Goal: Information Seeking & Learning: Learn about a topic

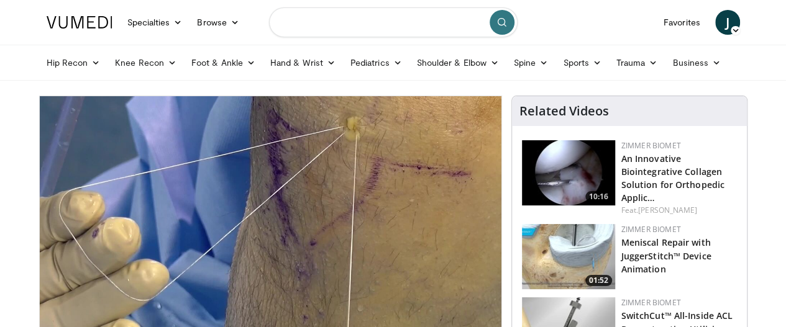
click at [405, 31] on input "Search topics, interventions" at bounding box center [393, 22] width 248 height 30
type input "**********"
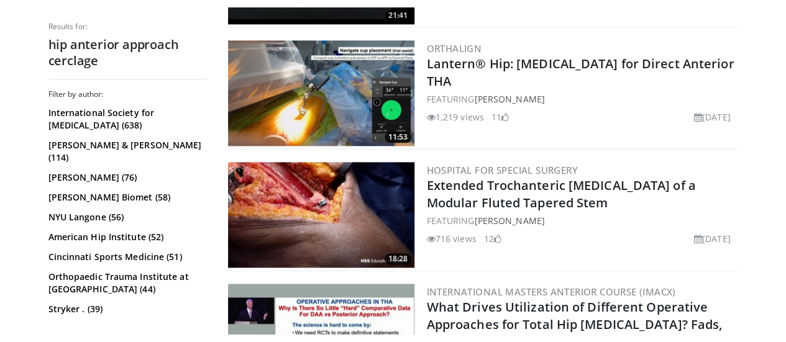
scroll to position [733, 0]
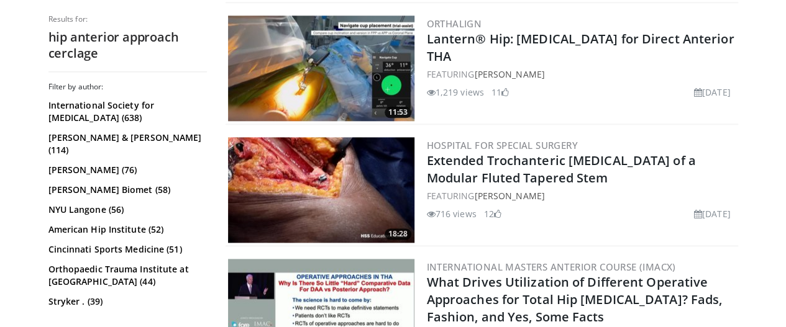
click at [268, 164] on img at bounding box center [321, 190] width 186 height 106
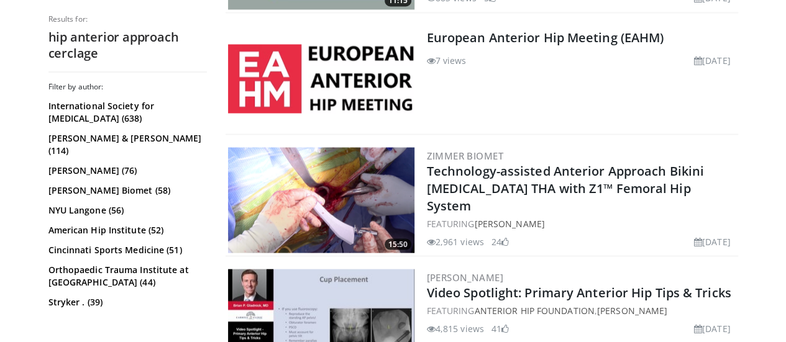
scroll to position [1090, 0]
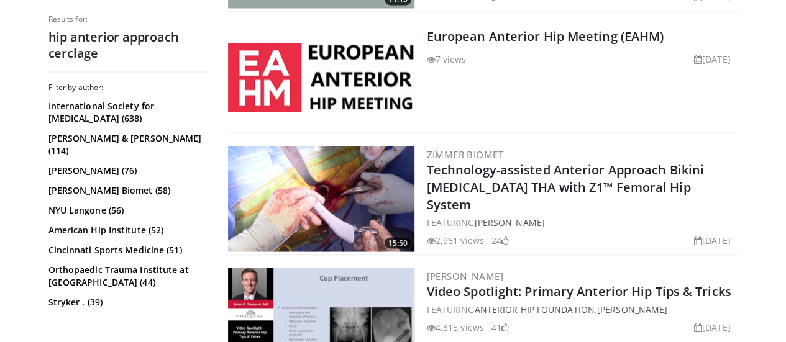
click at [365, 76] on img at bounding box center [321, 77] width 186 height 69
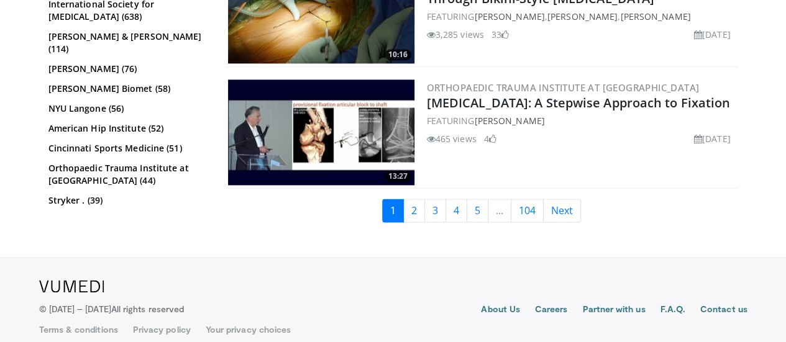
scroll to position [3226, 0]
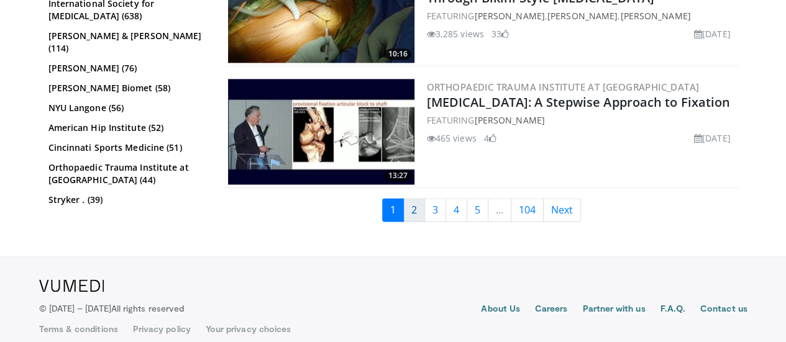
click at [425, 212] on link "2" at bounding box center [414, 210] width 22 height 24
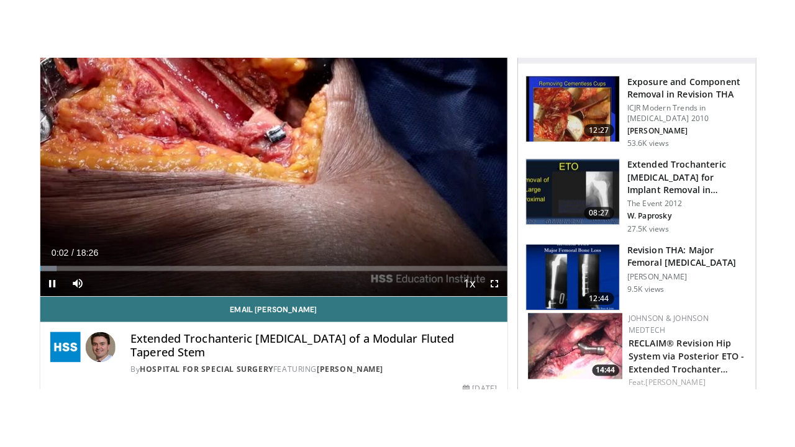
scroll to position [107, 0]
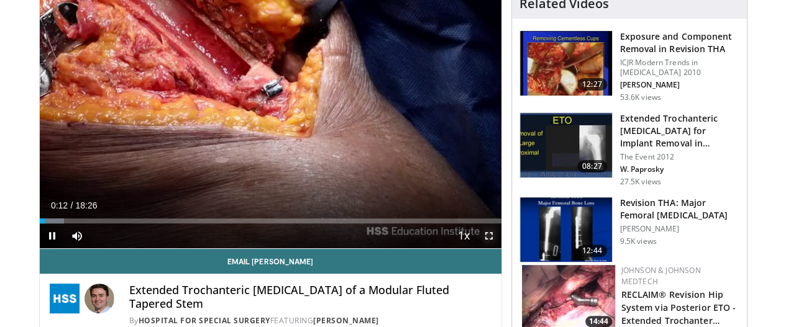
click at [499, 248] on span "Video Player" at bounding box center [488, 236] width 25 height 25
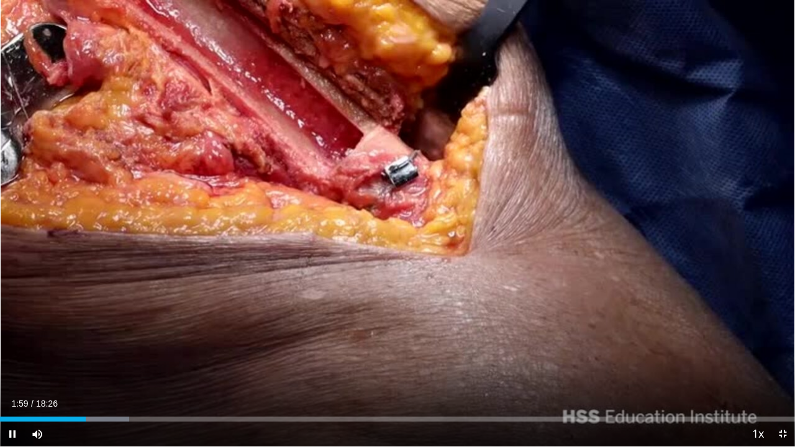
click at [202, 327] on div "Current Time 1:59 / Duration 18:26 Pause Skip Backward Skip Forward Mute Loaded…" at bounding box center [397, 434] width 795 height 25
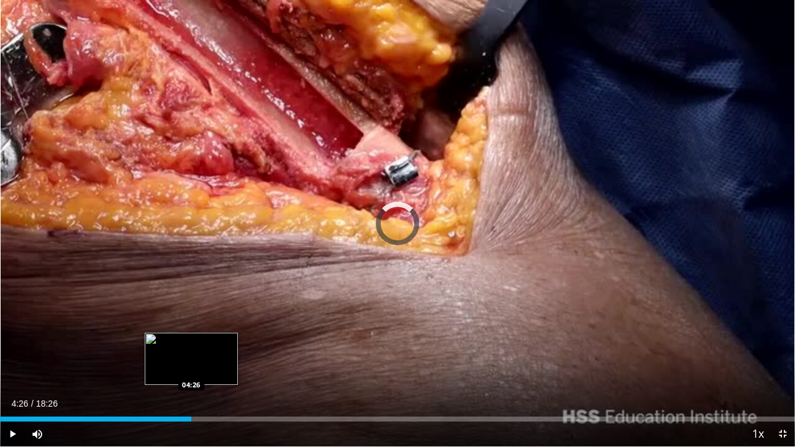
click at [191, 327] on div "Loaded : 17.02% 04:26 04:26" at bounding box center [397, 419] width 795 height 5
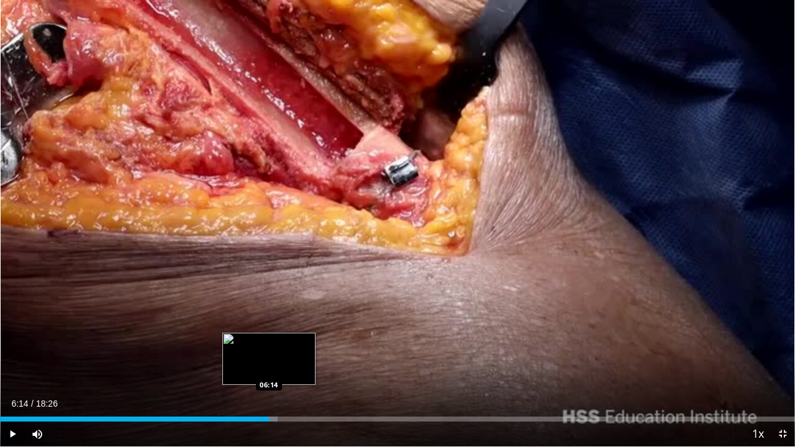
click at [268, 327] on div "Loaded : 34.94% 06:14 06:14" at bounding box center [397, 416] width 795 height 12
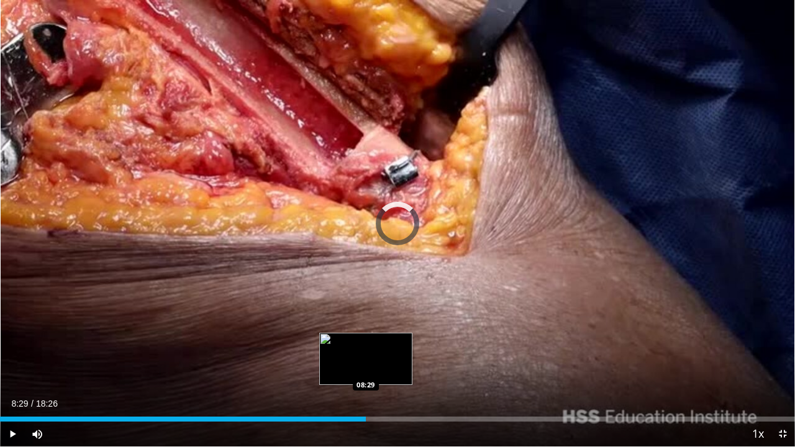
click at [366, 327] on div "Loaded : 44.80% 08:29 08:29" at bounding box center [397, 416] width 795 height 12
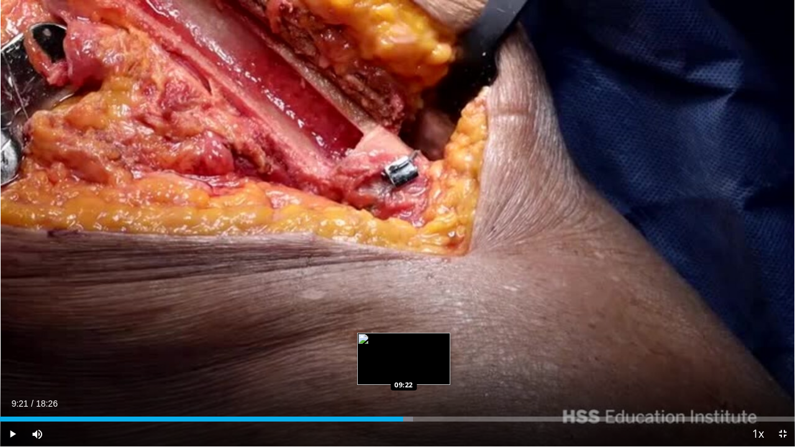
click at [403, 327] on div "Progress Bar" at bounding box center [388, 419] width 50 height 5
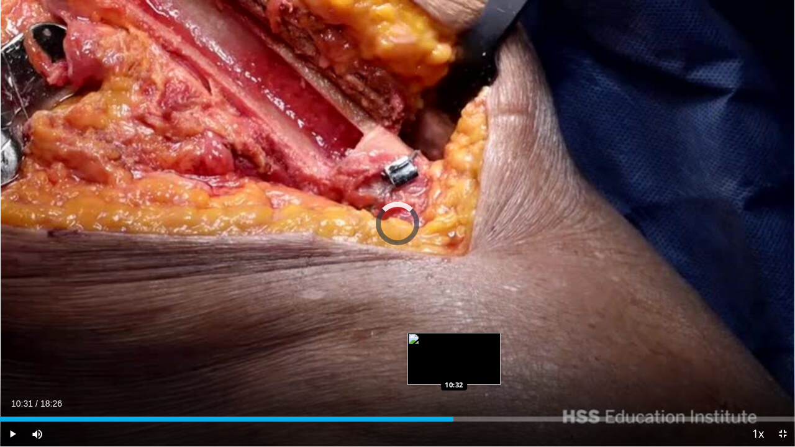
click at [453, 327] on div "Loaded : 56.97% 10:31 10:32" at bounding box center [397, 419] width 795 height 5
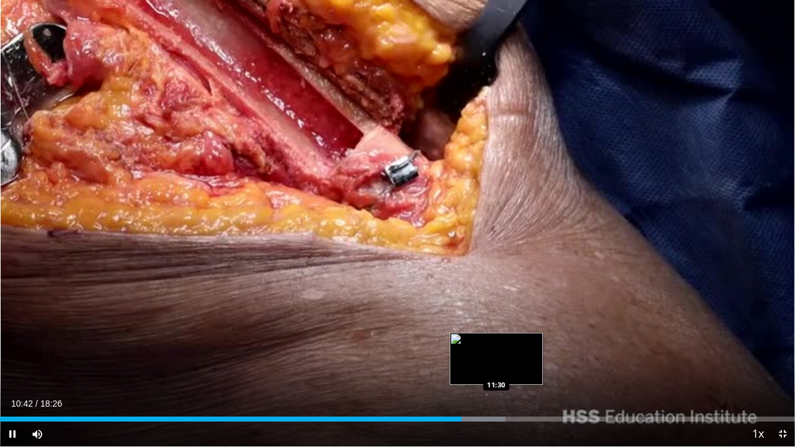
click at [495, 327] on div "Progress Bar" at bounding box center [479, 419] width 53 height 5
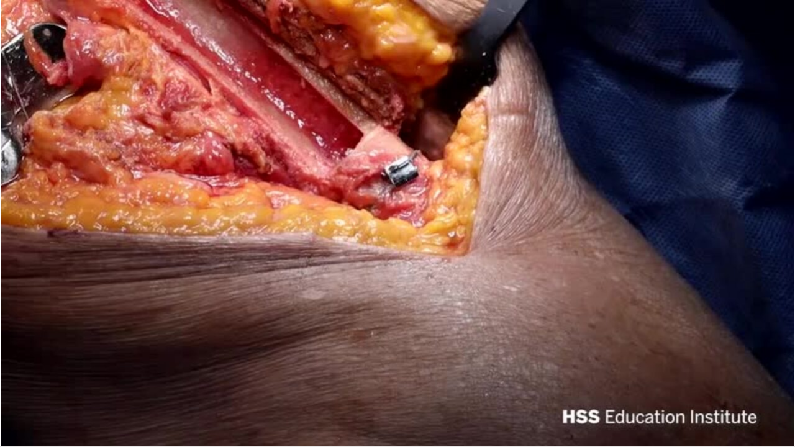
click at [514, 327] on video-js "**********" at bounding box center [397, 223] width 795 height 447
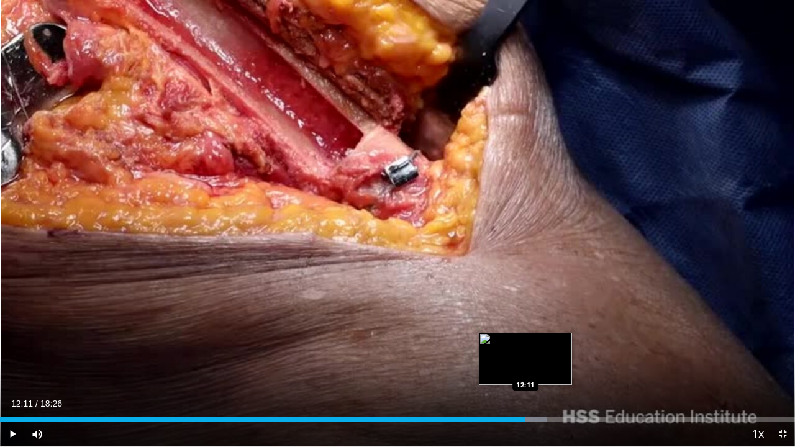
click at [525, 327] on div "Progress Bar" at bounding box center [512, 419] width 70 height 5
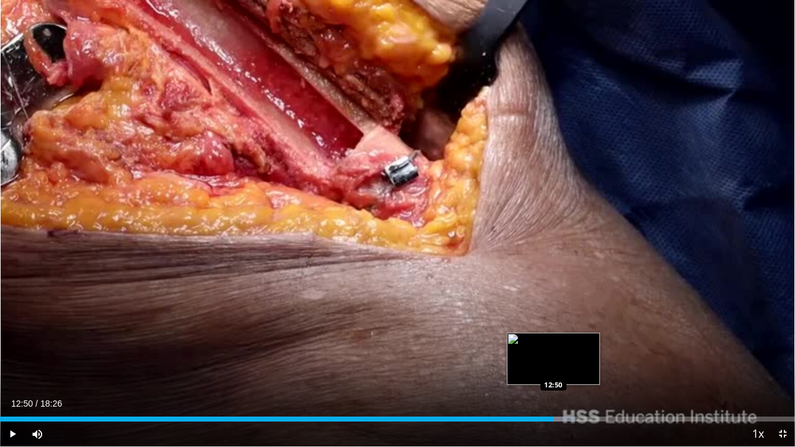
click at [553, 327] on div "Loaded : 72.34% 12:50 12:50" at bounding box center [397, 416] width 795 height 12
click at [579, 327] on div "Loaded : 75.96% 13:01 13:26" at bounding box center [397, 416] width 795 height 12
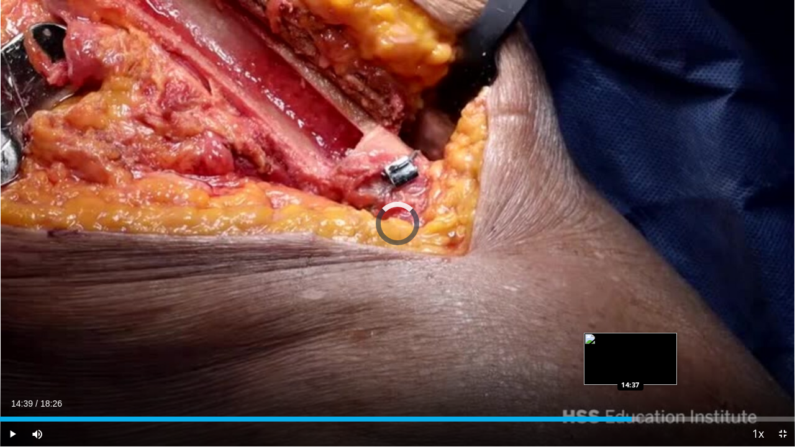
click at [631, 327] on div "Loaded : 80.48% 14:39 14:37" at bounding box center [397, 416] width 795 height 12
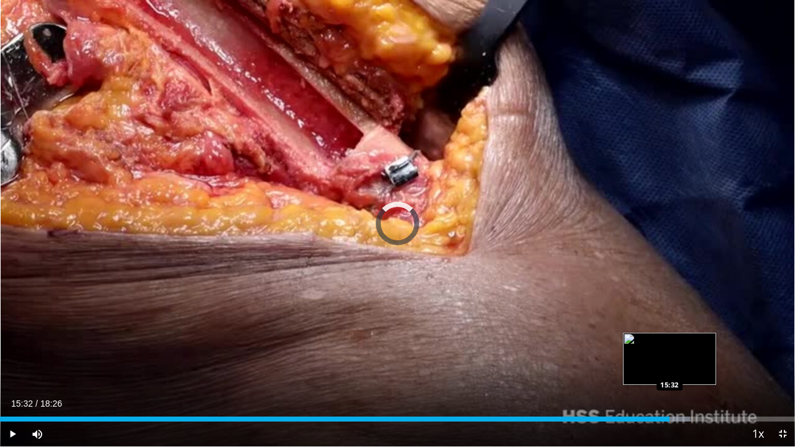
click at [669, 327] on div "Loaded : 86.81% 14:57 15:32" at bounding box center [397, 419] width 795 height 5
click at [698, 327] on div "Progress Bar" at bounding box center [684, 419] width 69 height 5
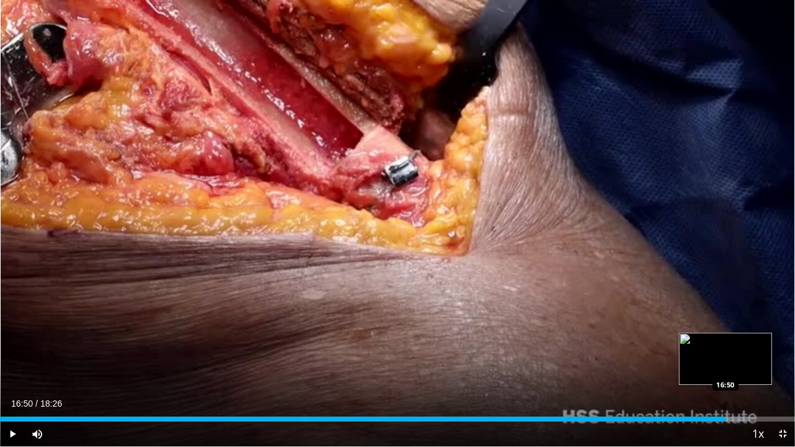
click at [725, 327] on div "Progress Bar" at bounding box center [712, 419] width 70 height 5
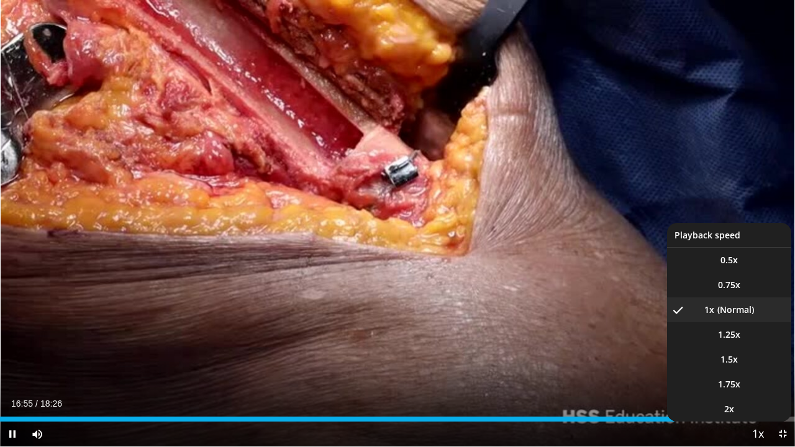
click at [755, 327] on span "Video Player" at bounding box center [757, 434] width 17 height 25
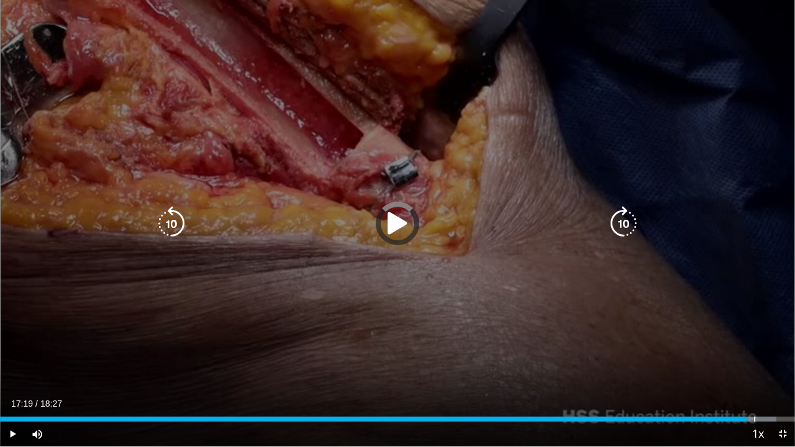
drag, startPoint x: 766, startPoint y: 410, endPoint x: 734, endPoint y: 393, distance: 36.4
click at [734, 327] on video-js "**********" at bounding box center [397, 223] width 795 height 447
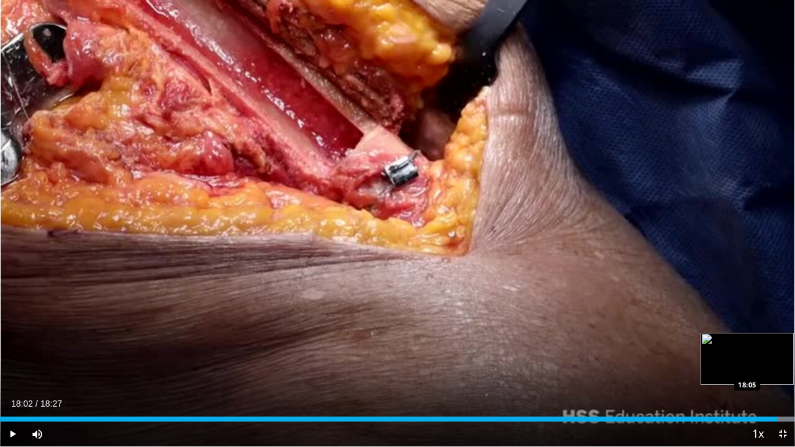
click at [778, 327] on div "Progress Bar" at bounding box center [763, 419] width 61 height 5
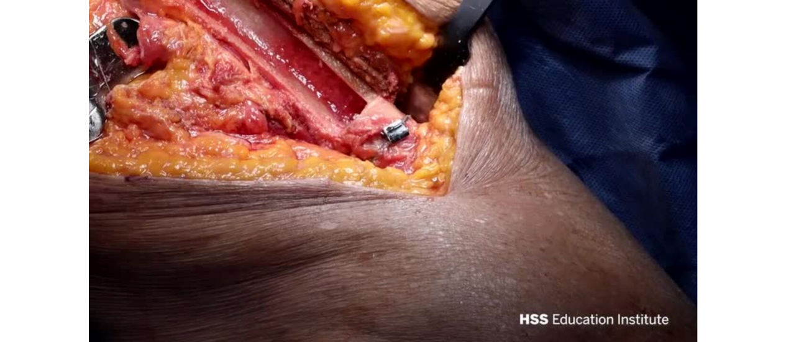
scroll to position [391, 0]
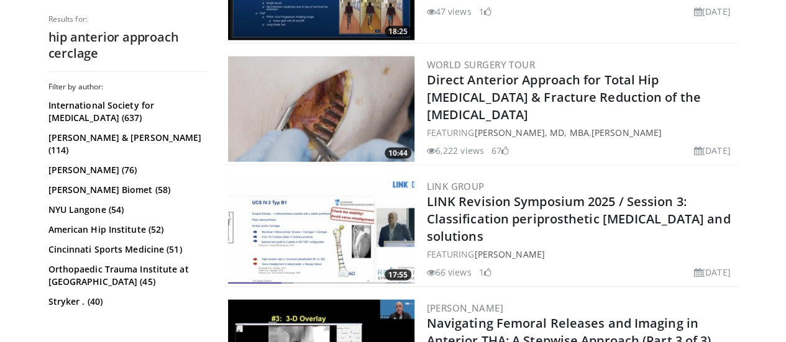
scroll to position [1302, 0]
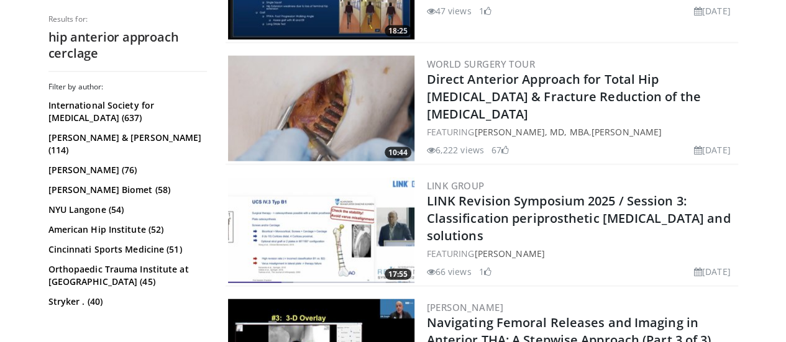
click at [311, 99] on img at bounding box center [321, 109] width 186 height 106
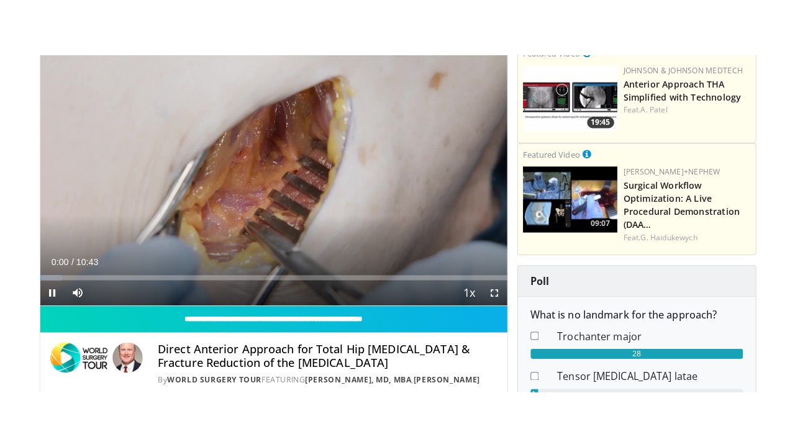
scroll to position [113, 0]
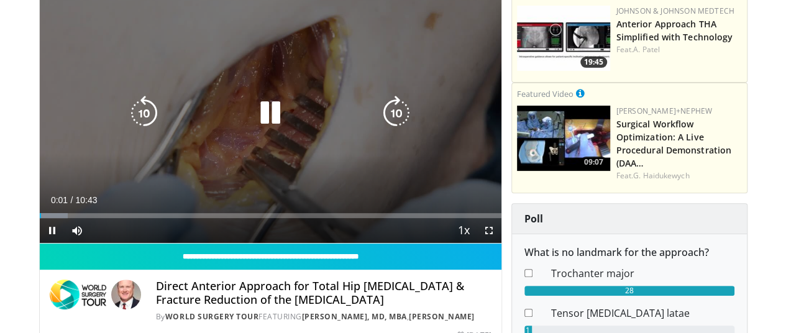
click at [402, 130] on icon "Video Player" at bounding box center [396, 113] width 35 height 35
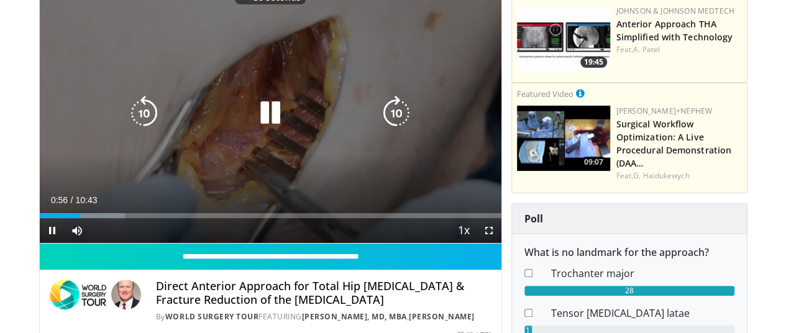
click at [402, 130] on icon "Video Player" at bounding box center [396, 113] width 35 height 35
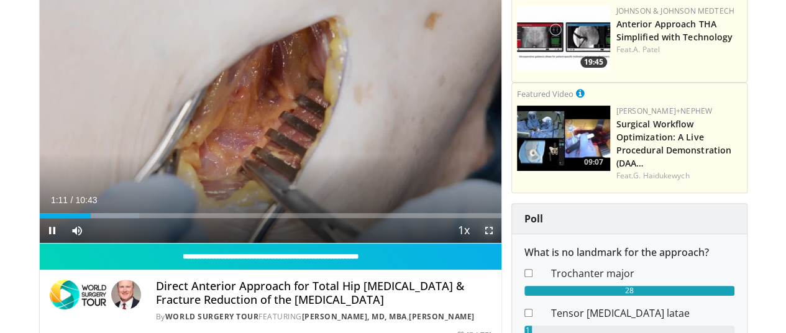
click at [500, 243] on span "Video Player" at bounding box center [488, 230] width 25 height 25
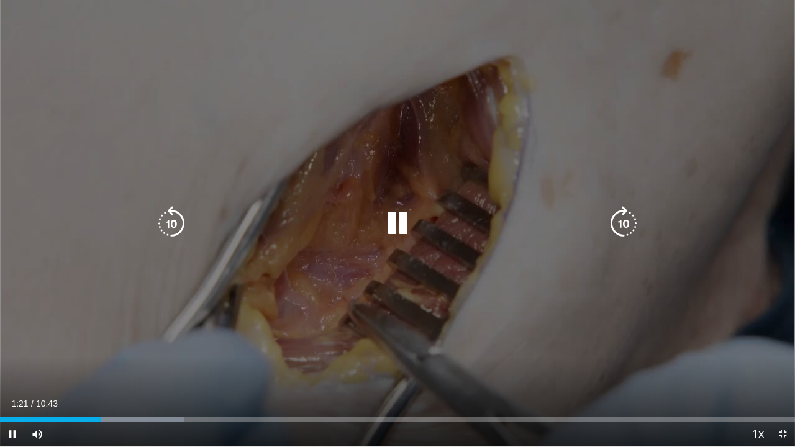
click at [625, 227] on icon "Video Player" at bounding box center [623, 223] width 35 height 35
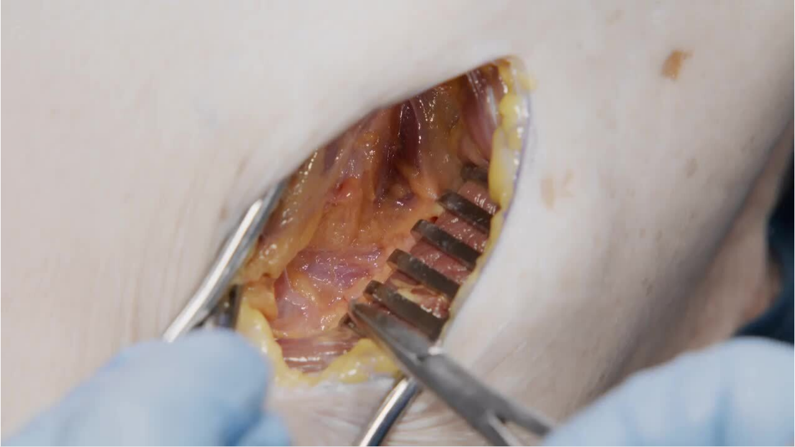
click at [625, 227] on div "10 seconds Tap to unmute" at bounding box center [397, 223] width 795 height 447
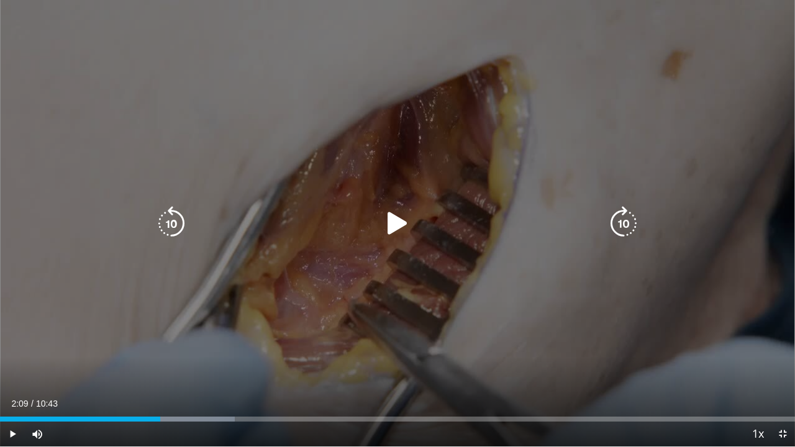
click at [626, 220] on icon "Video Player" at bounding box center [623, 223] width 35 height 35
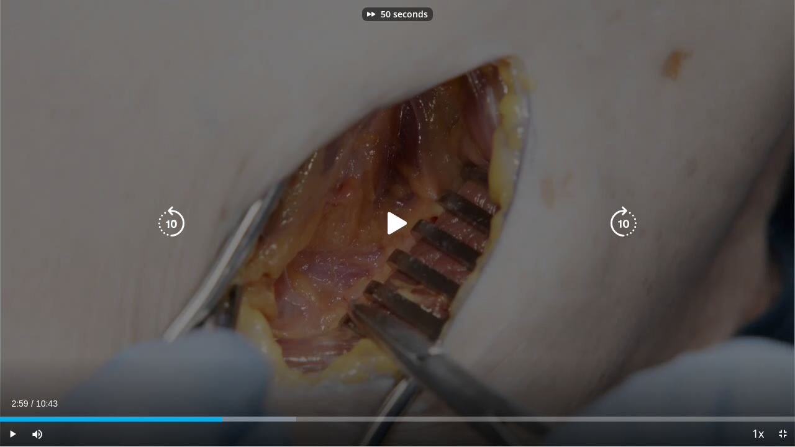
click at [626, 220] on icon "Video Player" at bounding box center [623, 223] width 35 height 35
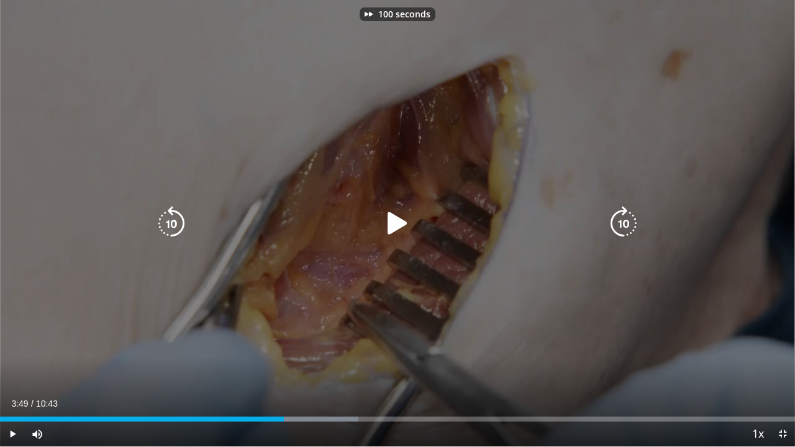
click at [626, 220] on icon "Video Player" at bounding box center [623, 223] width 35 height 35
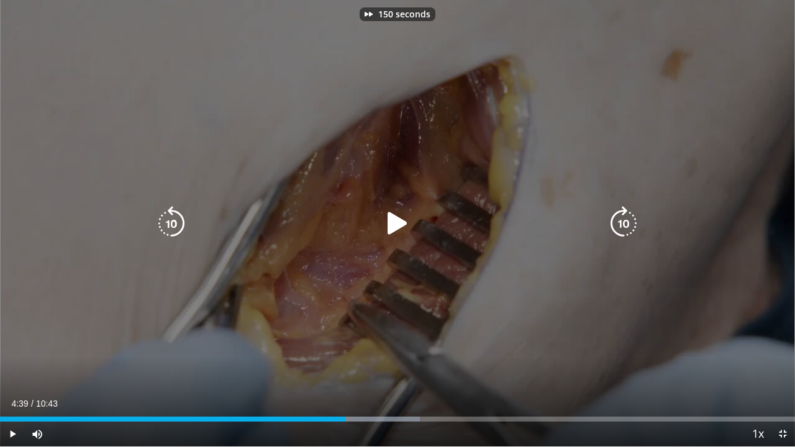
click at [626, 220] on icon "Video Player" at bounding box center [623, 223] width 35 height 35
click at [401, 220] on icon "Video Player" at bounding box center [397, 223] width 35 height 35
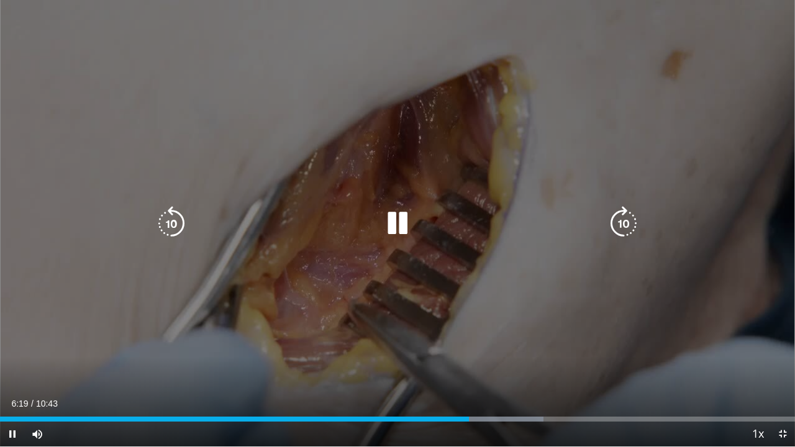
click at [620, 222] on icon "Video Player" at bounding box center [623, 223] width 35 height 35
click at [621, 219] on icon "Video Player" at bounding box center [623, 223] width 35 height 35
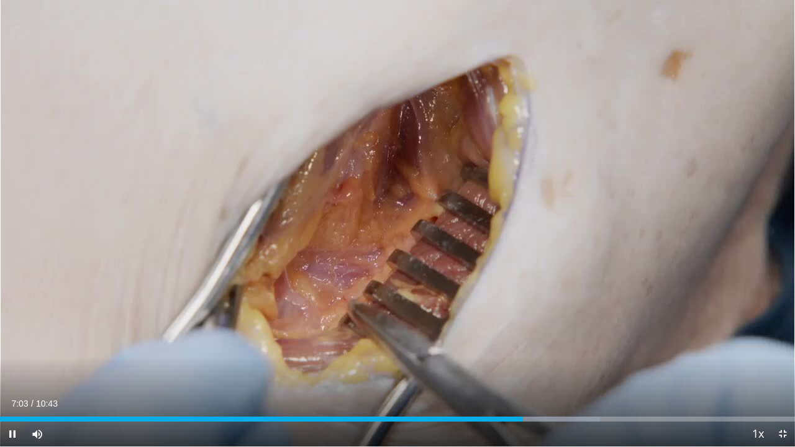
click at [621, 219] on div "10 seconds Tap to unmute" at bounding box center [397, 223] width 795 height 447
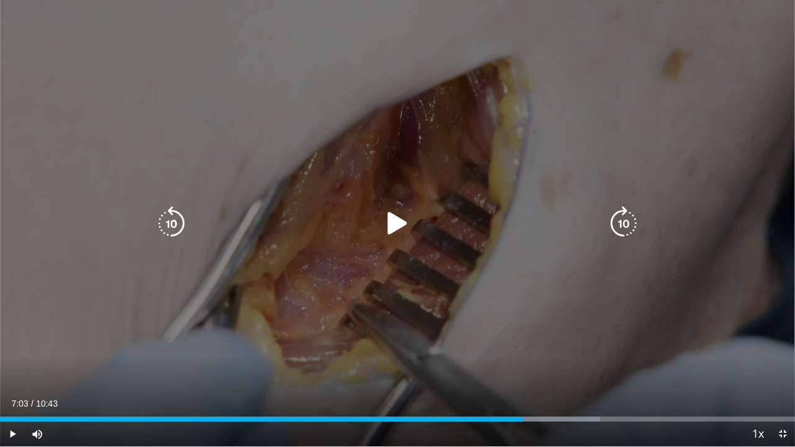
click at [629, 225] on icon "Video Player" at bounding box center [623, 223] width 35 height 35
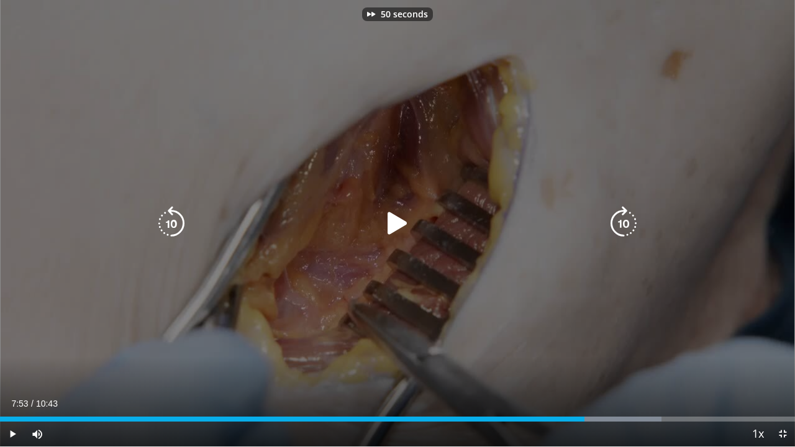
click at [629, 225] on icon "Video Player" at bounding box center [623, 223] width 35 height 35
click at [400, 219] on icon "Video Player" at bounding box center [397, 223] width 35 height 35
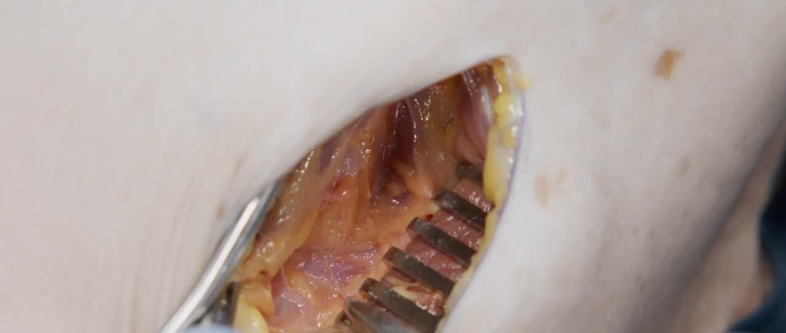
scroll to position [407, 0]
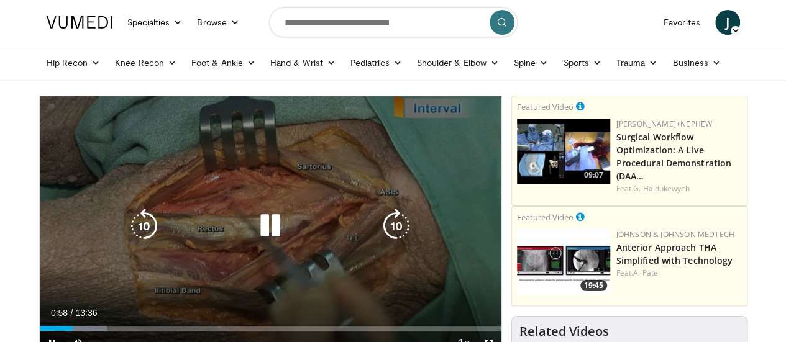
click at [262, 240] on icon "Video Player" at bounding box center [270, 226] width 35 height 35
